Goal: Information Seeking & Learning: Find specific fact

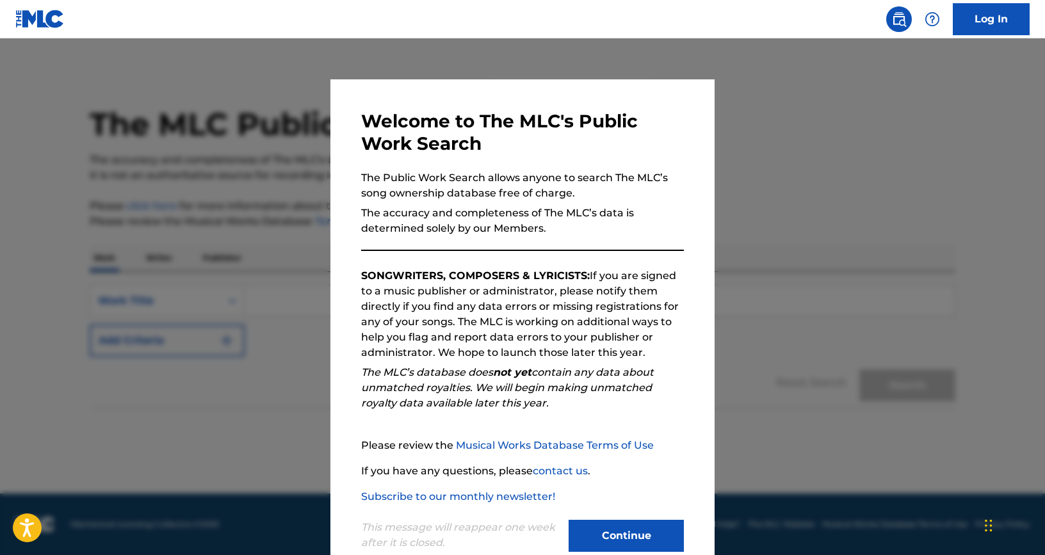
click at [596, 528] on button "Continue" at bounding box center [626, 536] width 115 height 32
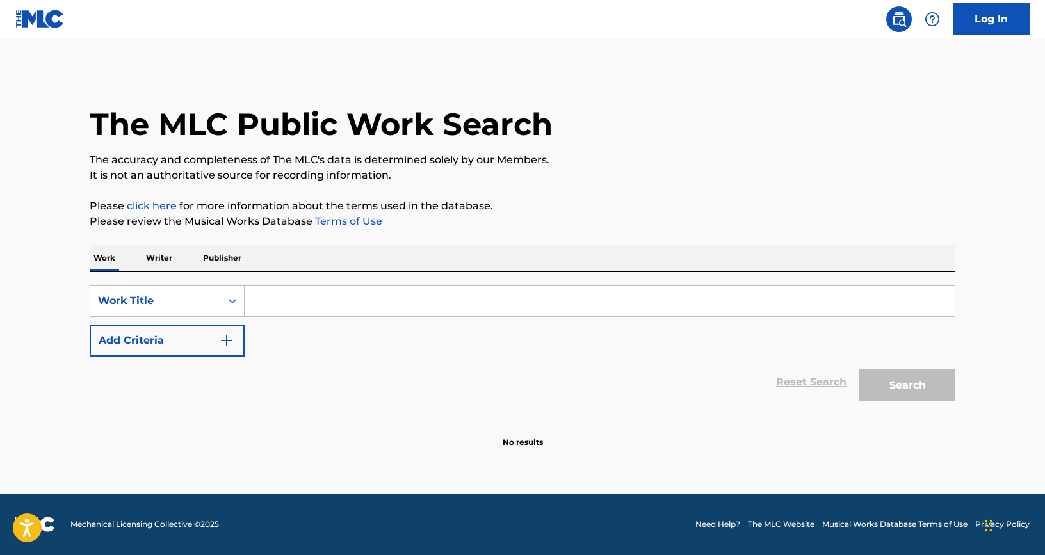
click at [284, 297] on input "Search Form" at bounding box center [600, 301] width 710 height 31
paste input "Wrapped Up In A Dream"
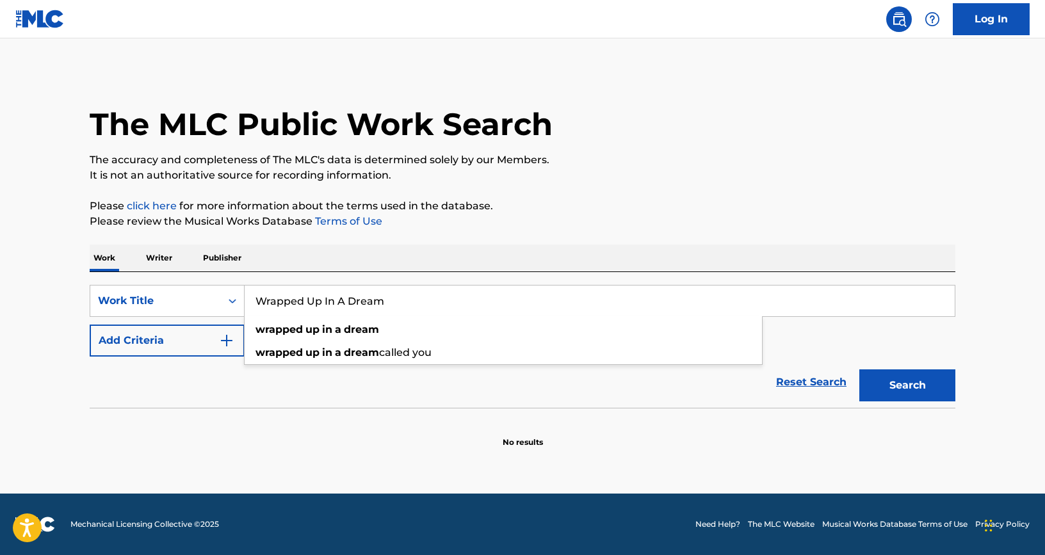
type input "Wrapped Up In A Dream"
click at [212, 350] on button "Add Criteria" at bounding box center [167, 341] width 155 height 32
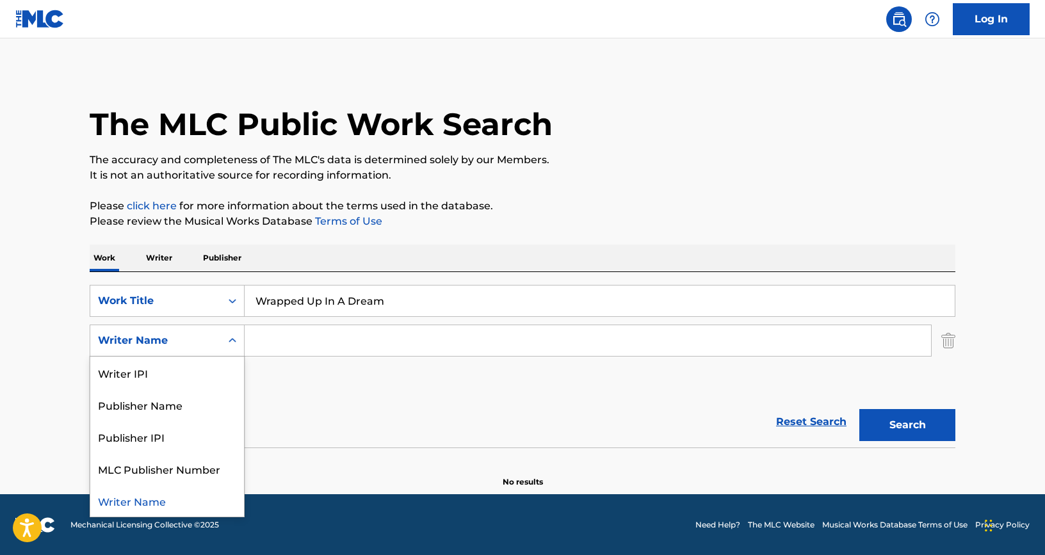
click at [221, 343] on div "Search Form" at bounding box center [232, 340] width 23 height 23
click at [922, 421] on button "Search" at bounding box center [908, 425] width 96 height 32
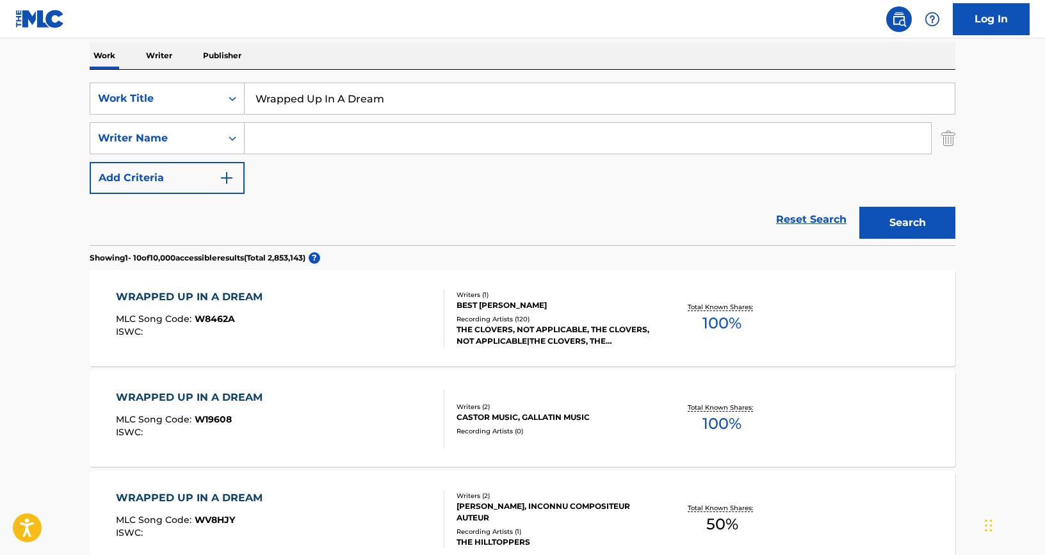
scroll to position [204, 0]
click at [238, 292] on div "WRAPPED UP IN A DREAM" at bounding box center [192, 295] width 153 height 15
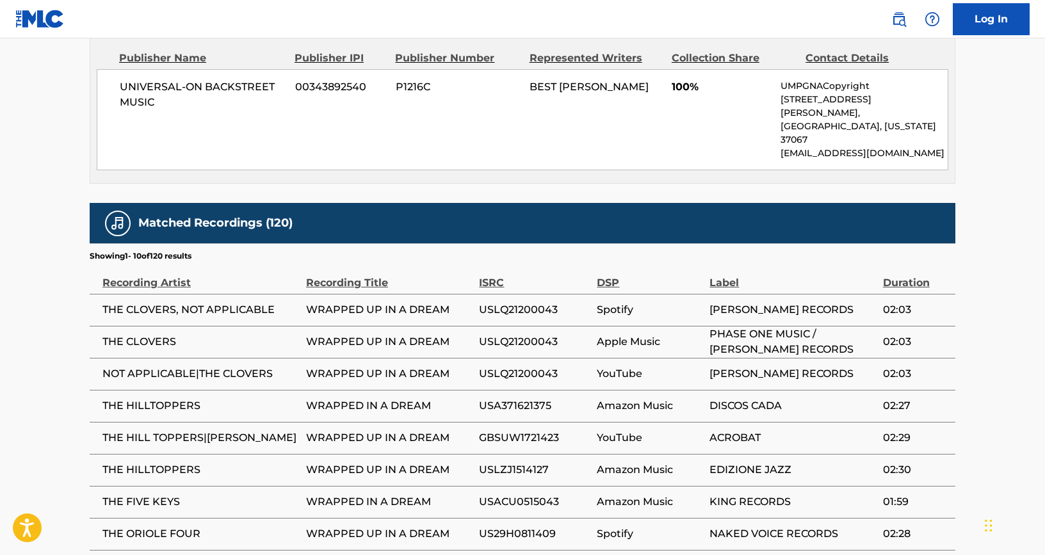
scroll to position [769, 0]
